Goal: Task Accomplishment & Management: Manage account settings

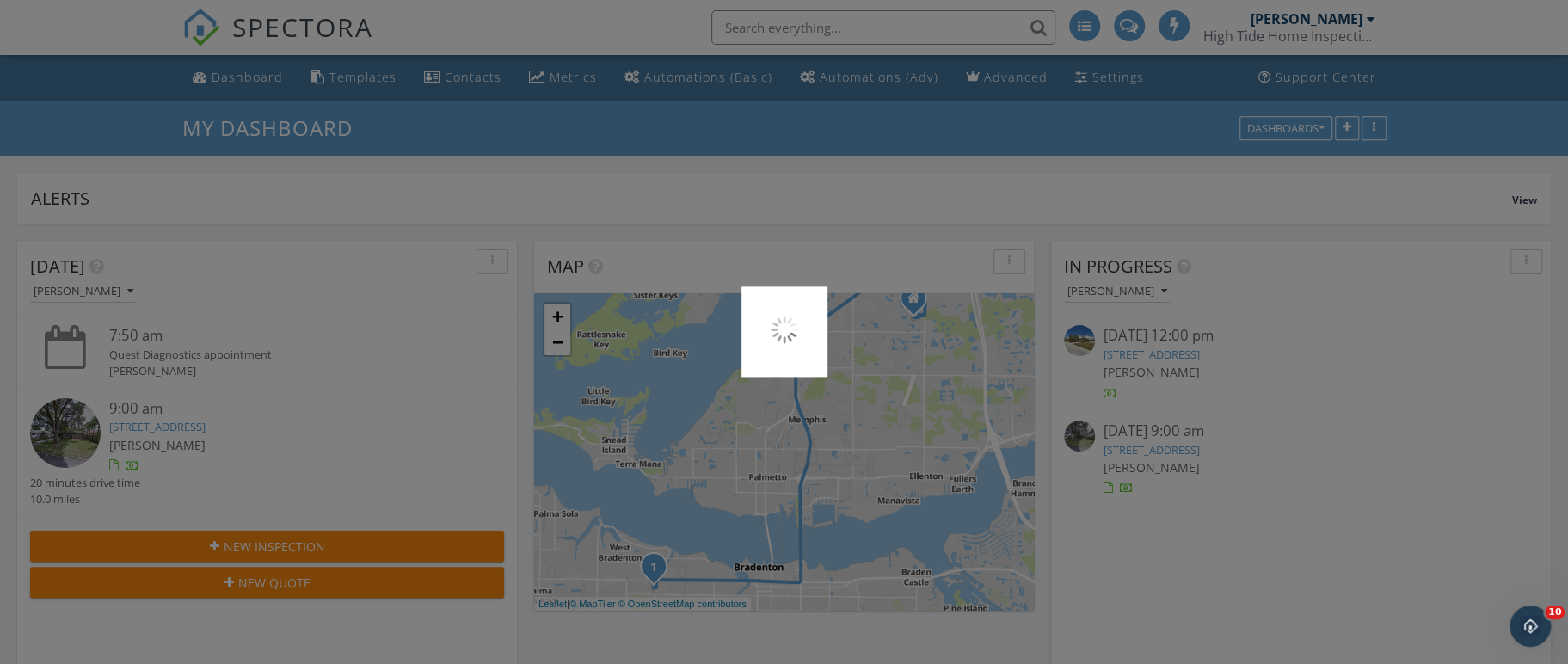
scroll to position [2220, 1621]
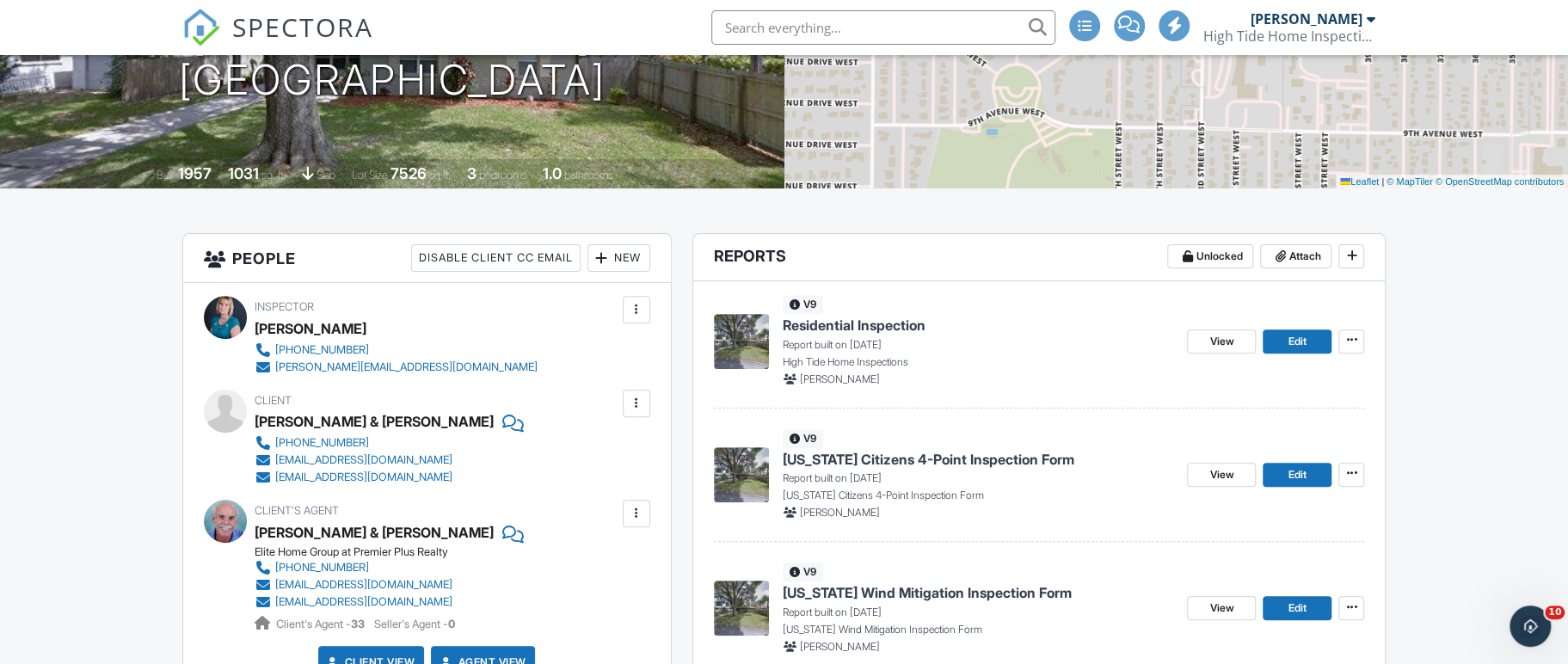
scroll to position [277, 0]
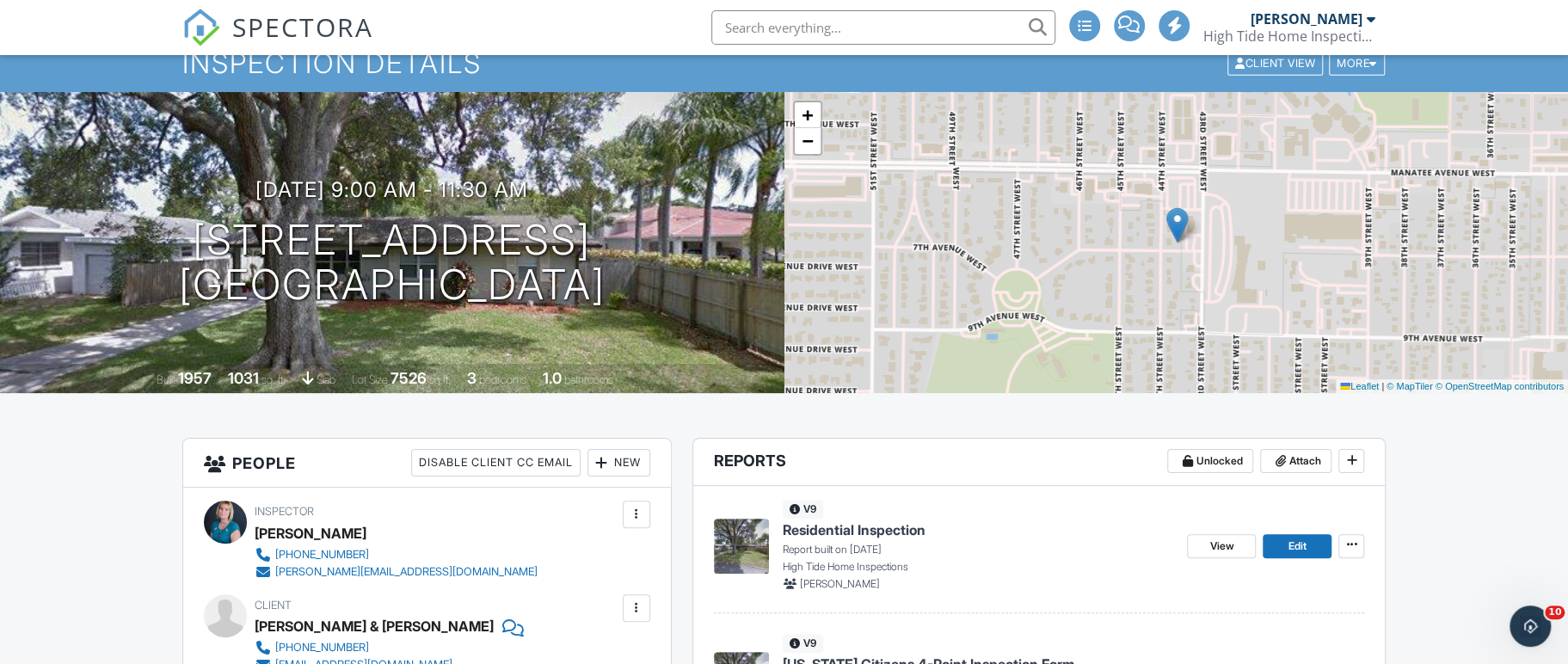
scroll to position [0, 0]
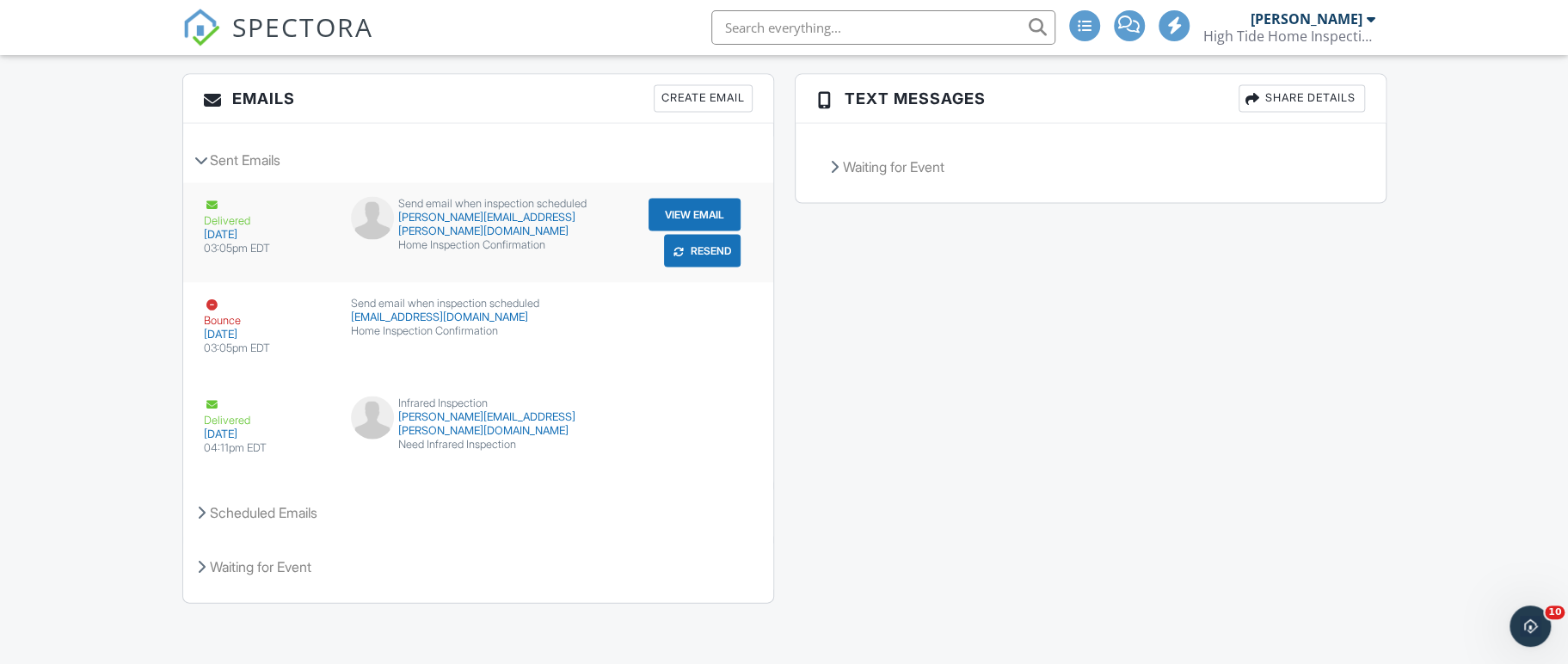
click at [444, 204] on div "Send email when inspection scheduled" at bounding box center [478, 204] width 254 height 14
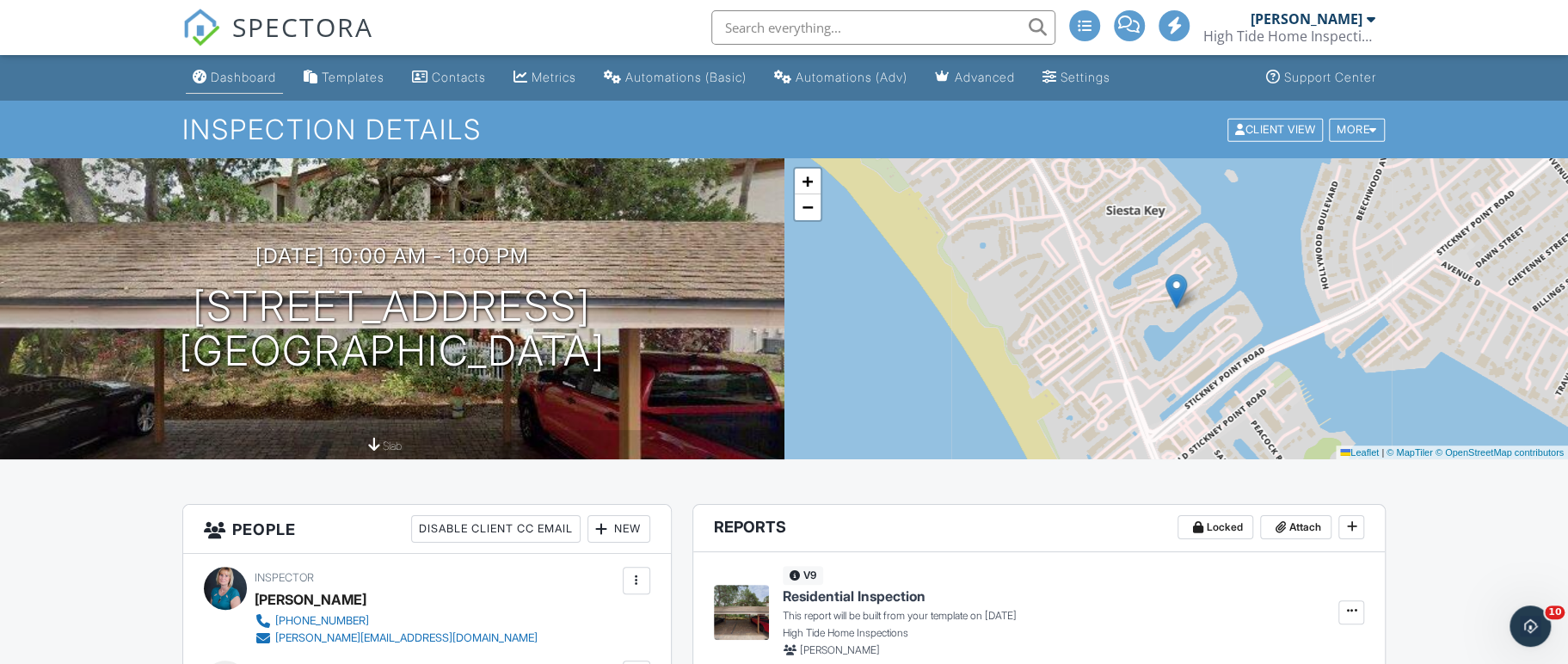
click at [243, 75] on div "Dashboard" at bounding box center [244, 76] width 65 height 15
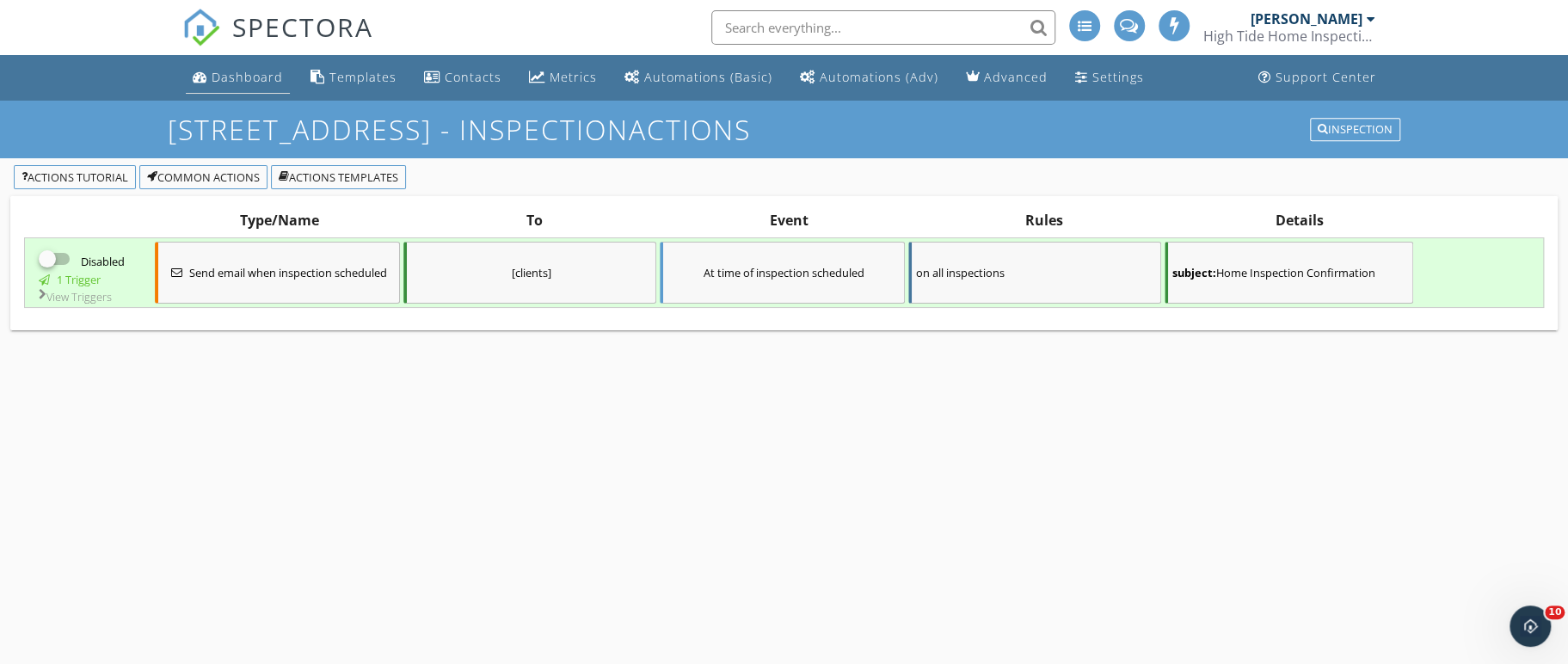
click at [231, 76] on div "Dashboard" at bounding box center [248, 76] width 71 height 16
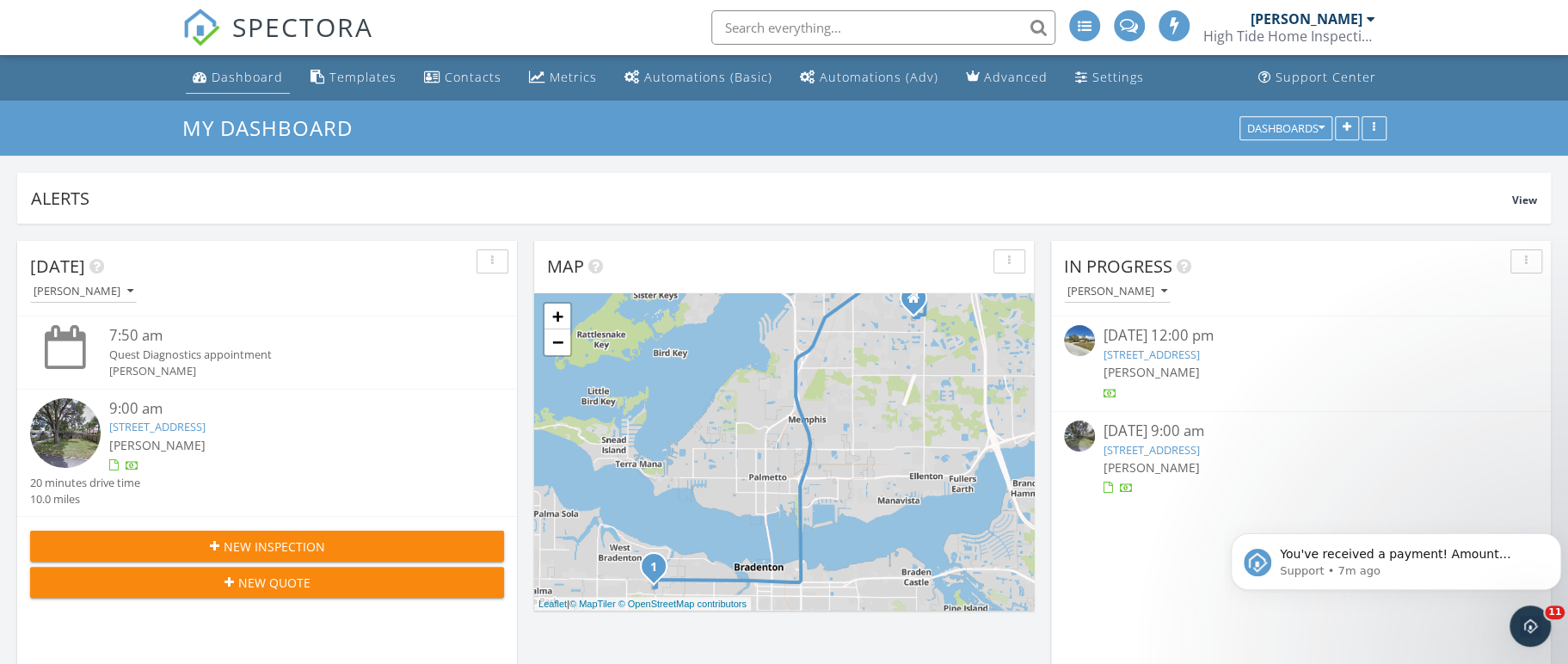
click at [235, 78] on div "Dashboard" at bounding box center [248, 76] width 71 height 16
